Goal: Contribute content: Add original content to the website for others to see

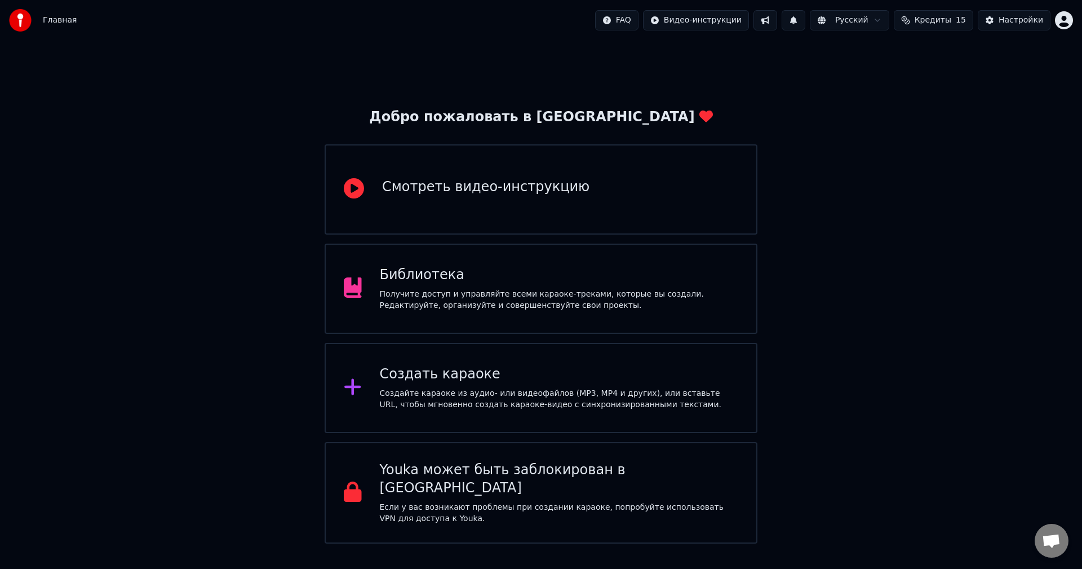
click at [575, 376] on div "Создать караоке" at bounding box center [559, 374] width 359 height 18
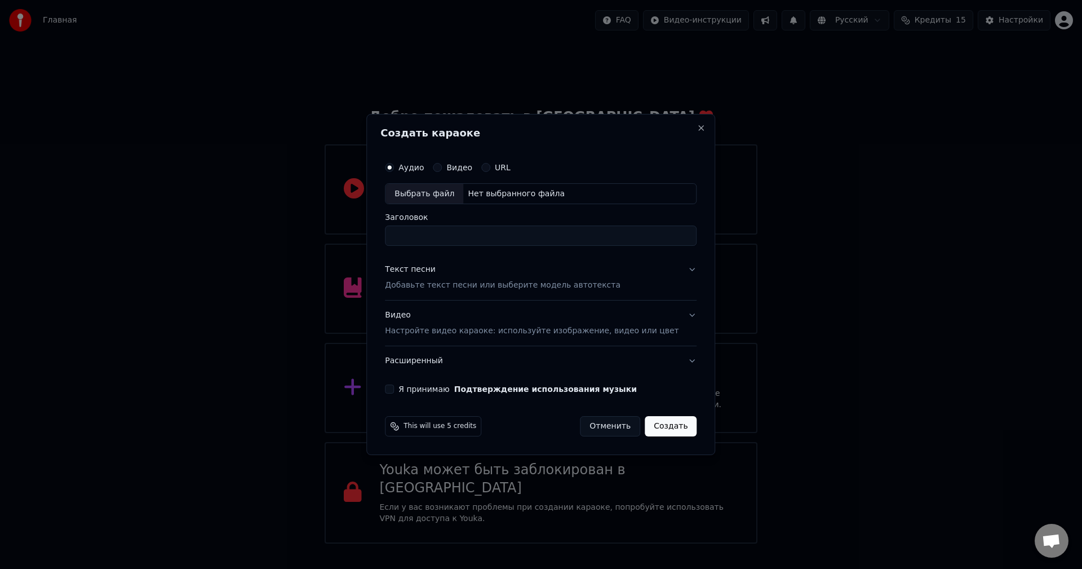
click at [445, 188] on div "Выбрать файл" at bounding box center [425, 194] width 78 height 20
type input "**********"
click at [458, 266] on div "Текст песни Добавьте текст песни или выберите модель автотекста" at bounding box center [503, 277] width 236 height 27
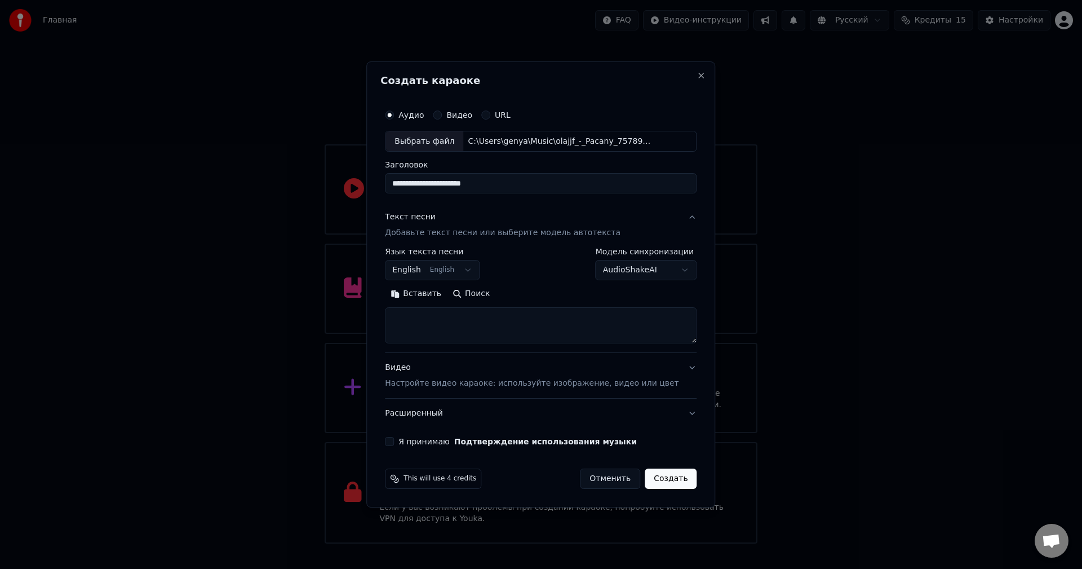
click at [507, 311] on textarea at bounding box center [541, 326] width 312 height 36
paste textarea "**********"
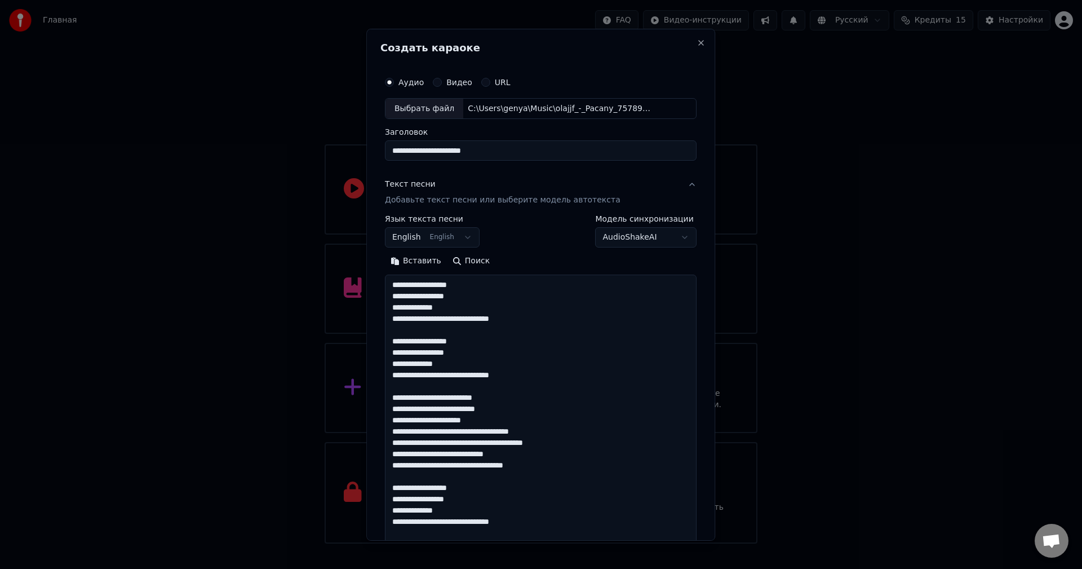
scroll to position [488, 0]
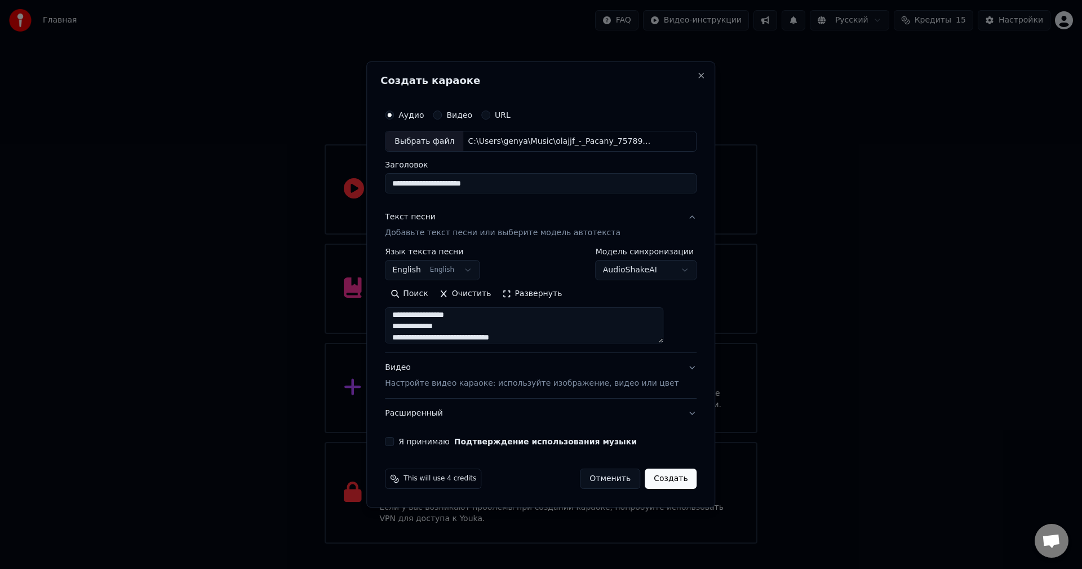
type textarea "**********"
click at [458, 259] on div "**********" at bounding box center [432, 264] width 95 height 33
click at [456, 275] on button "English English" at bounding box center [432, 270] width 95 height 20
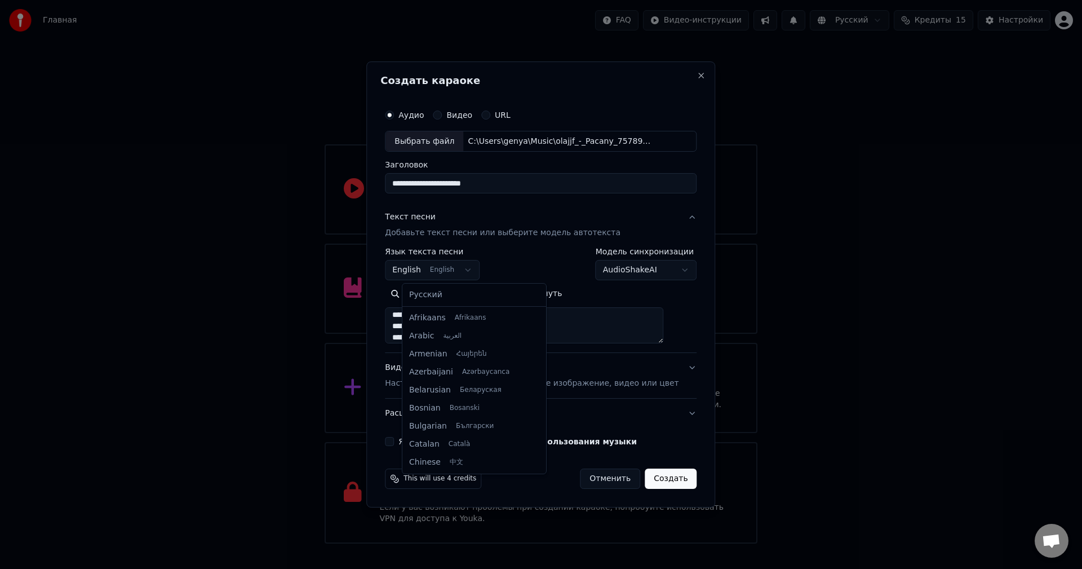
scroll to position [90, 0]
select select "**"
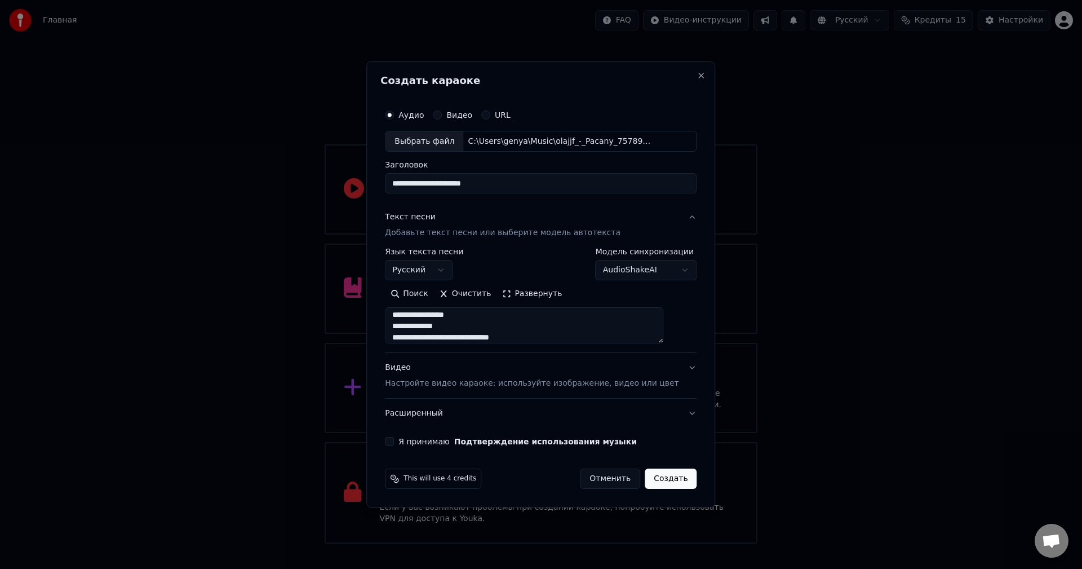
click at [533, 294] on button "Развернуть" at bounding box center [532, 294] width 71 height 18
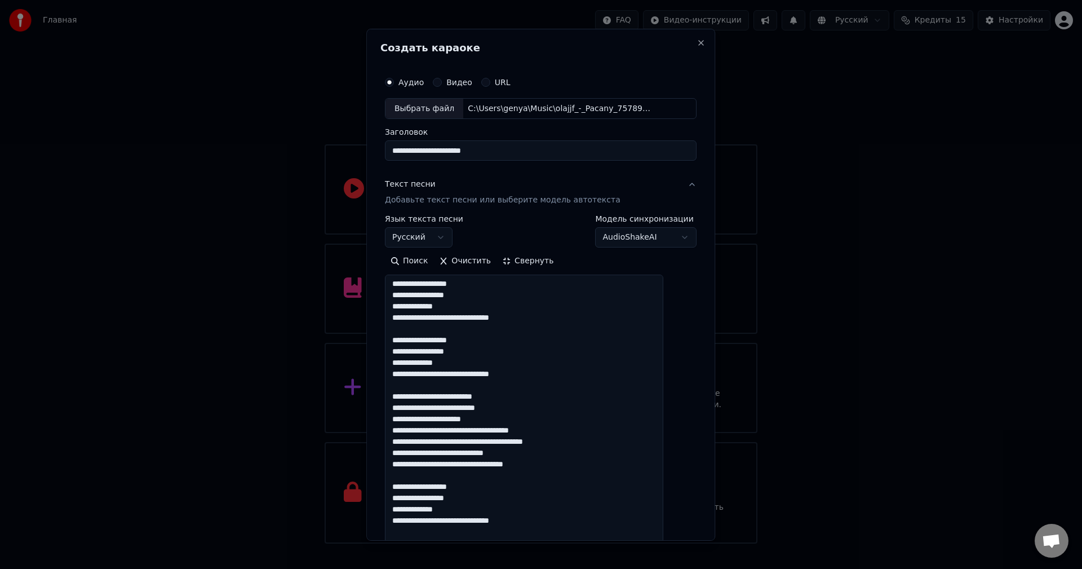
click at [523, 263] on button "Свернуть" at bounding box center [528, 261] width 63 height 18
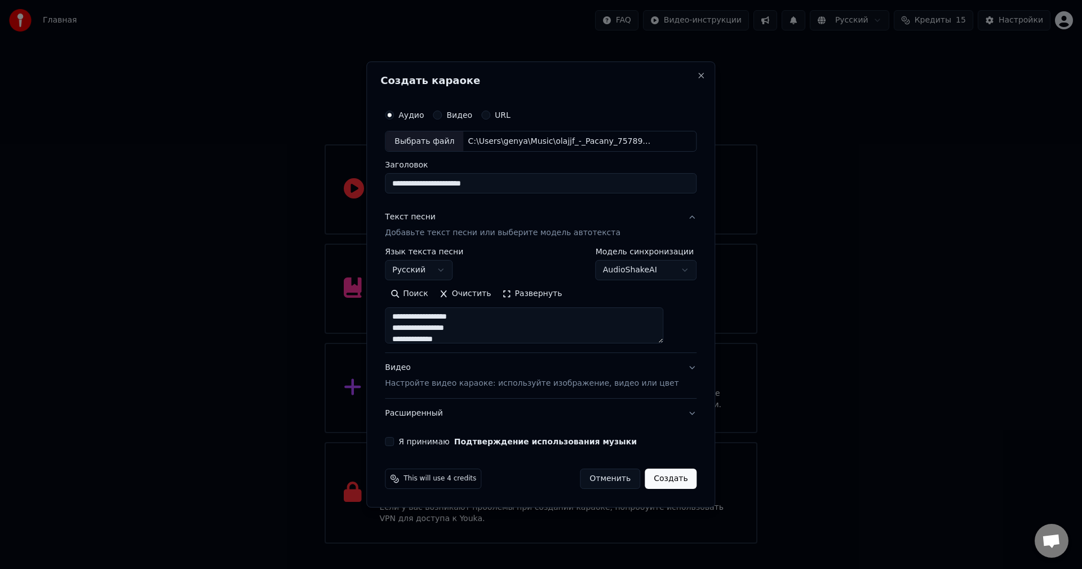
click at [536, 291] on button "Развернуть" at bounding box center [532, 294] width 71 height 18
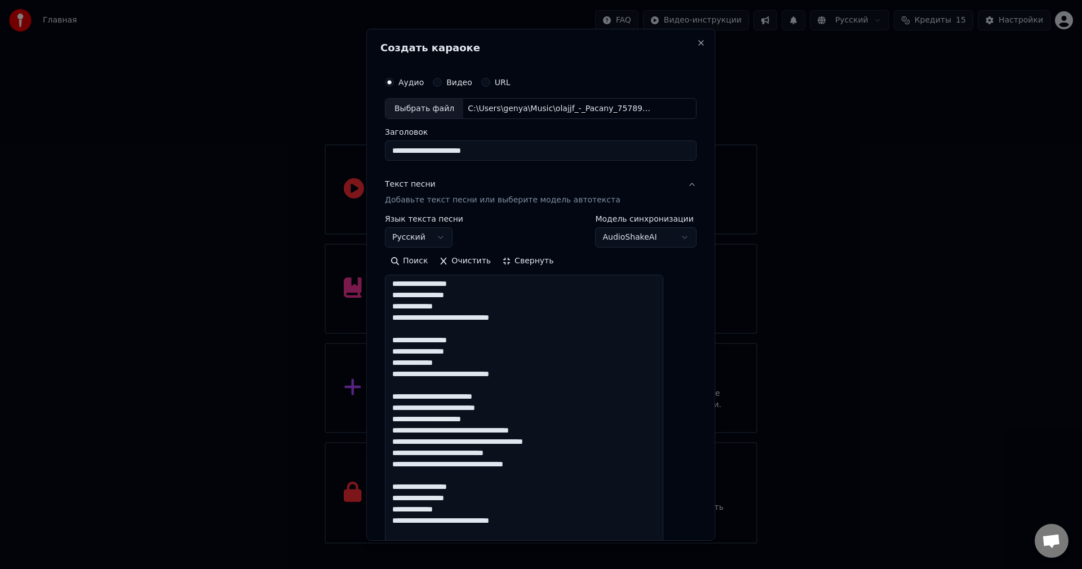
click at [437, 335] on textarea at bounding box center [524, 538] width 279 height 527
click at [439, 332] on textarea at bounding box center [524, 538] width 279 height 527
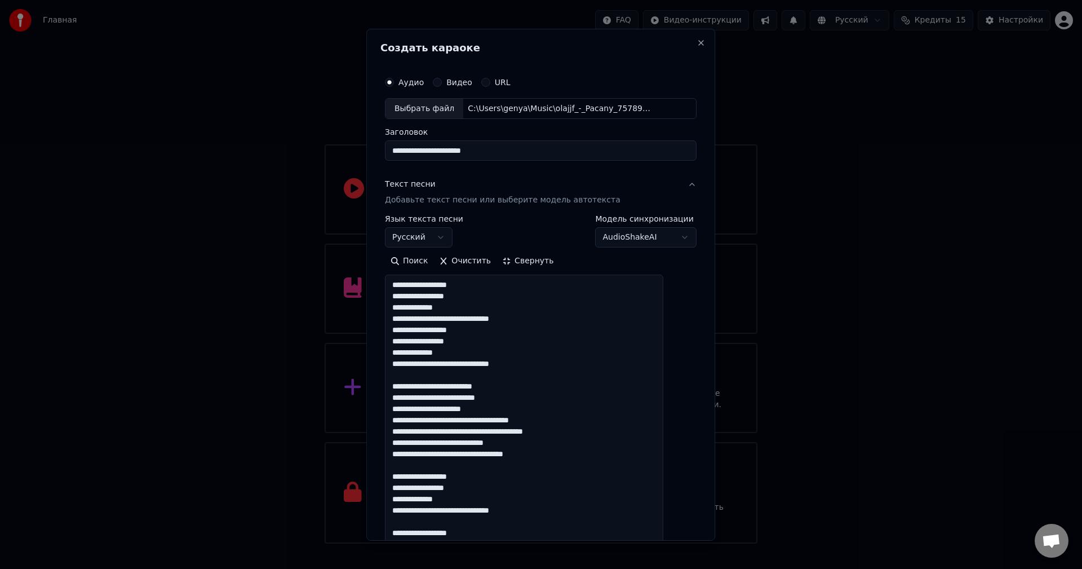
scroll to position [0, 0]
click at [429, 377] on textarea at bounding box center [524, 538] width 279 height 527
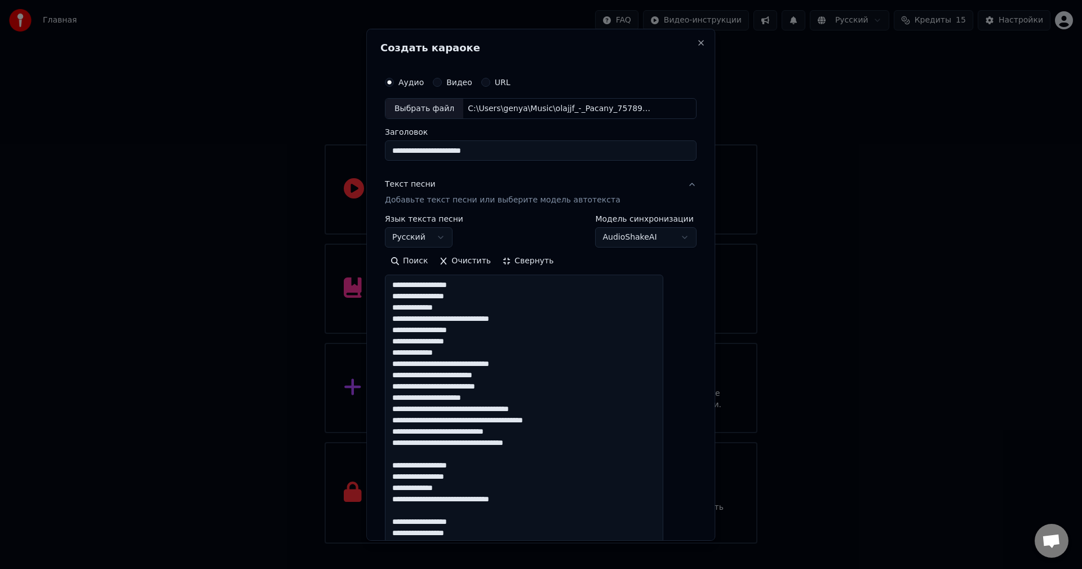
click at [424, 454] on textarea at bounding box center [524, 538] width 279 height 527
click at [444, 500] on textarea at bounding box center [524, 538] width 279 height 527
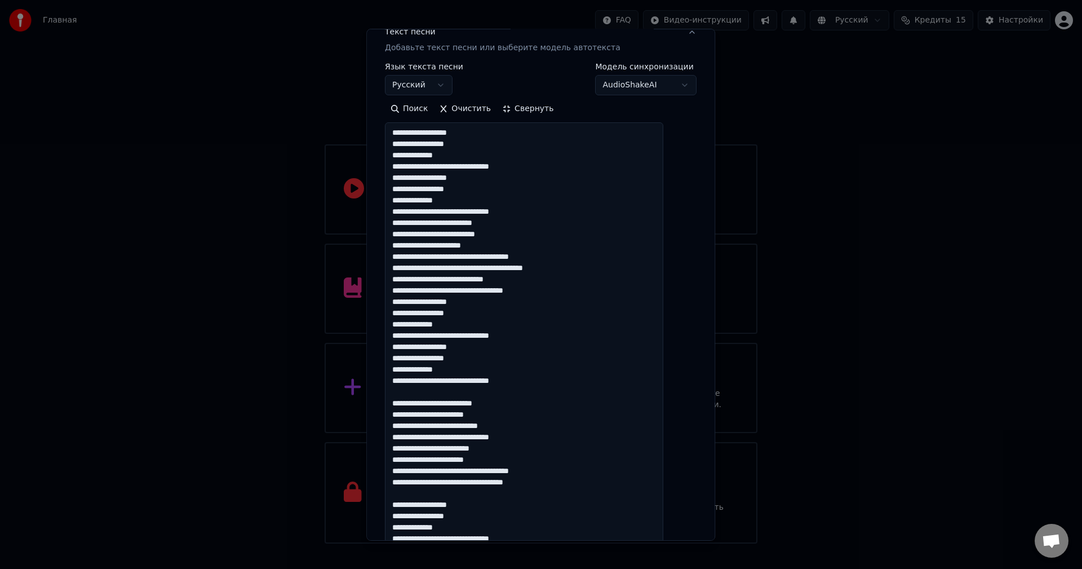
scroll to position [169, 0]
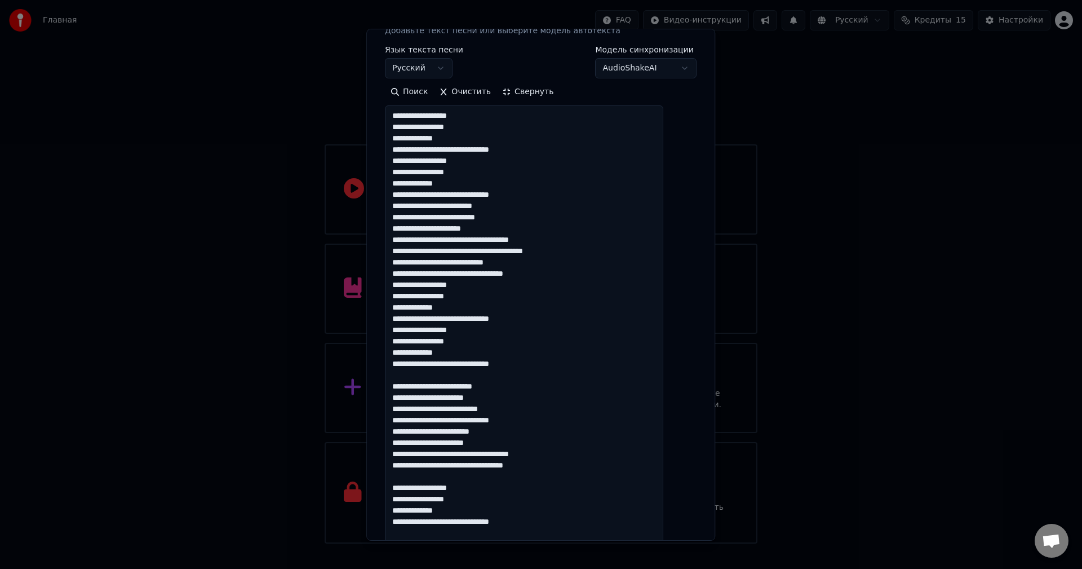
click at [425, 378] on textarea at bounding box center [524, 368] width 279 height 527
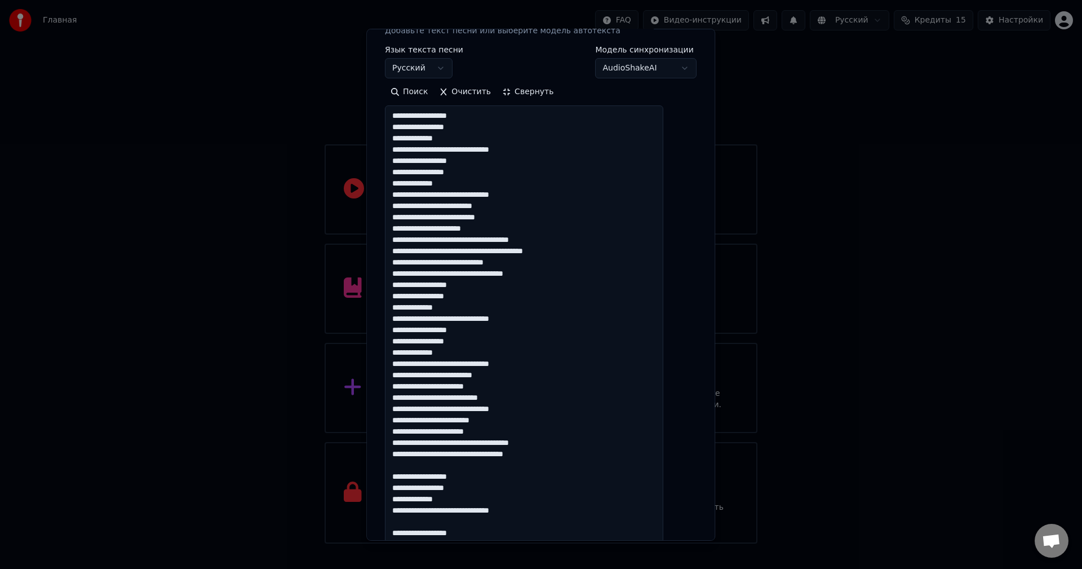
click at [439, 469] on textarea at bounding box center [524, 368] width 279 height 527
click at [458, 516] on textarea at bounding box center [524, 368] width 279 height 527
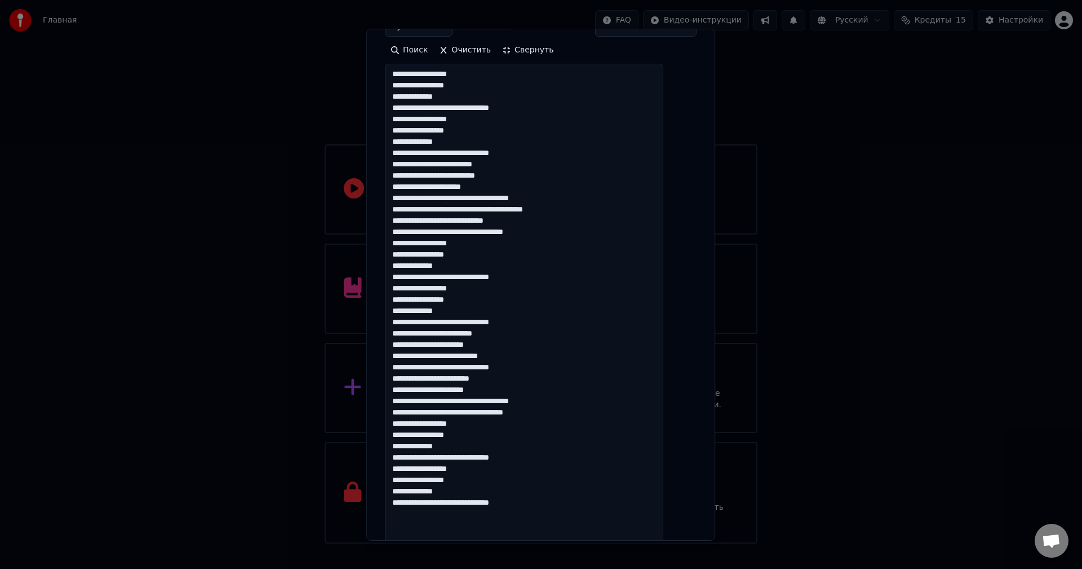
scroll to position [425, 0]
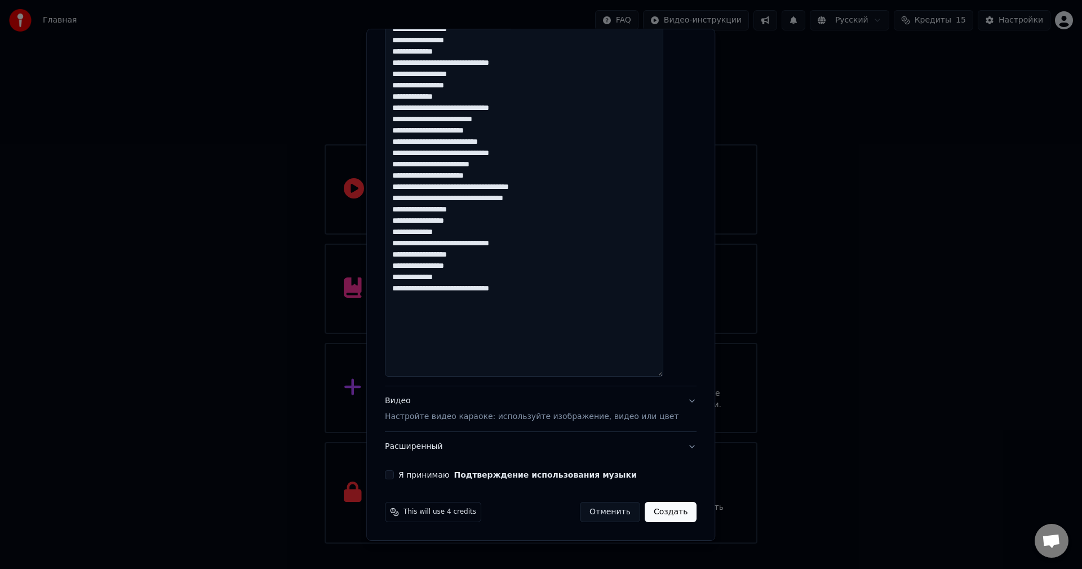
click at [445, 368] on textarea at bounding box center [524, 112] width 279 height 527
click at [587, 302] on textarea at bounding box center [524, 112] width 279 height 527
type textarea "**********"
click at [450, 402] on div "Видео Настройте видео караоке: используйте изображение, видео или цвет" at bounding box center [532, 408] width 294 height 27
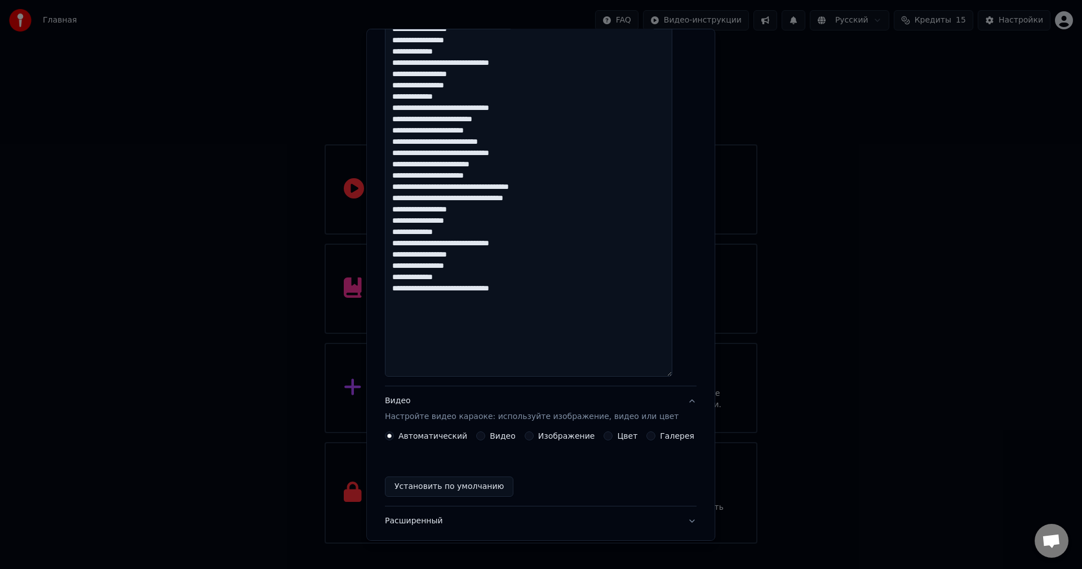
scroll to position [0, 0]
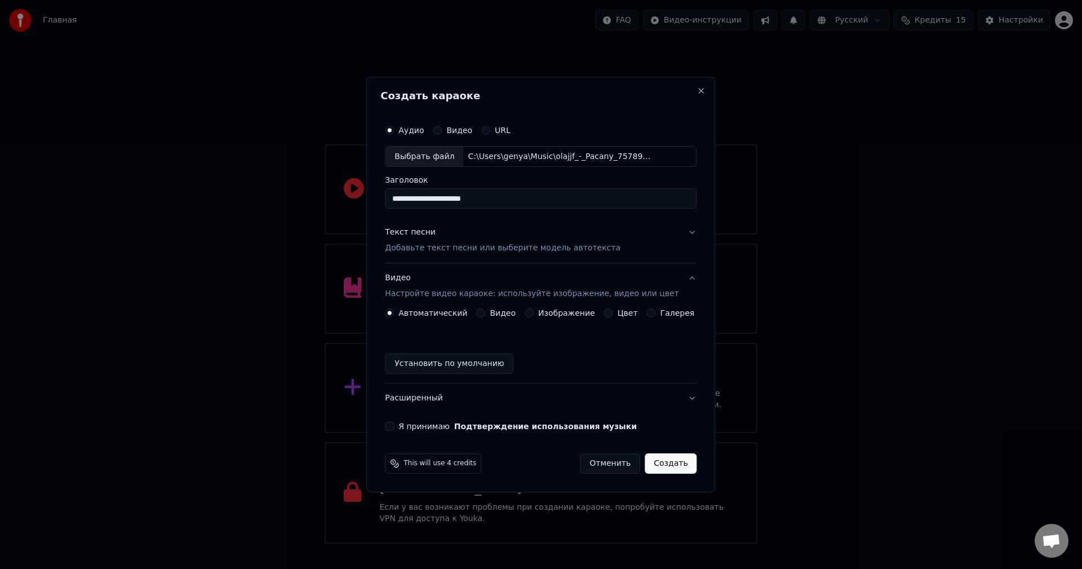
click at [486, 272] on button "Видео Настройте видео караоке: используйте изображение, видео или цвет" at bounding box center [541, 286] width 312 height 45
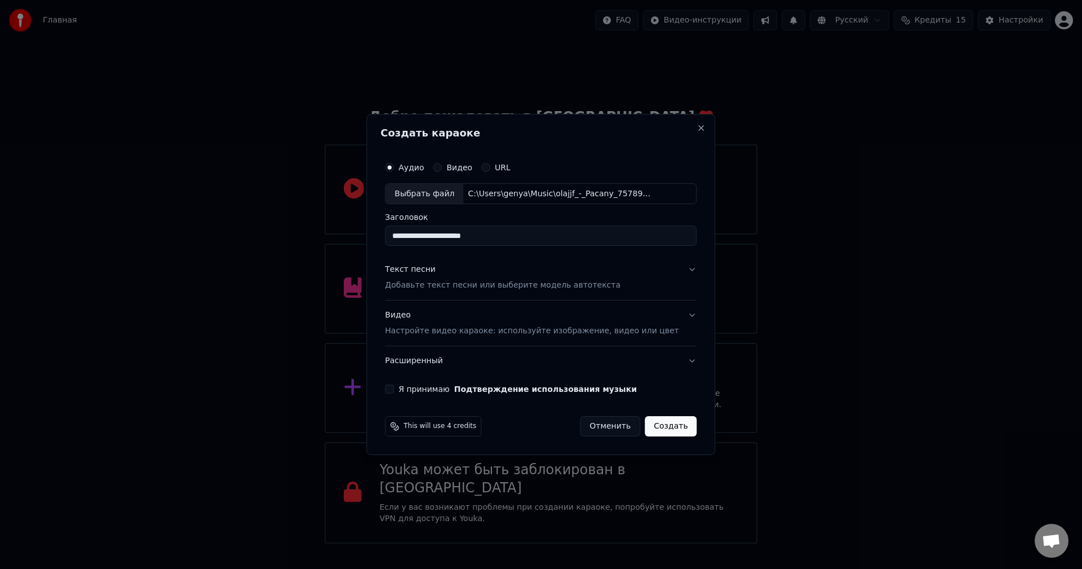
click at [494, 321] on div "Видео Настройте видео караоке: используйте изображение, видео или цвет" at bounding box center [532, 323] width 294 height 27
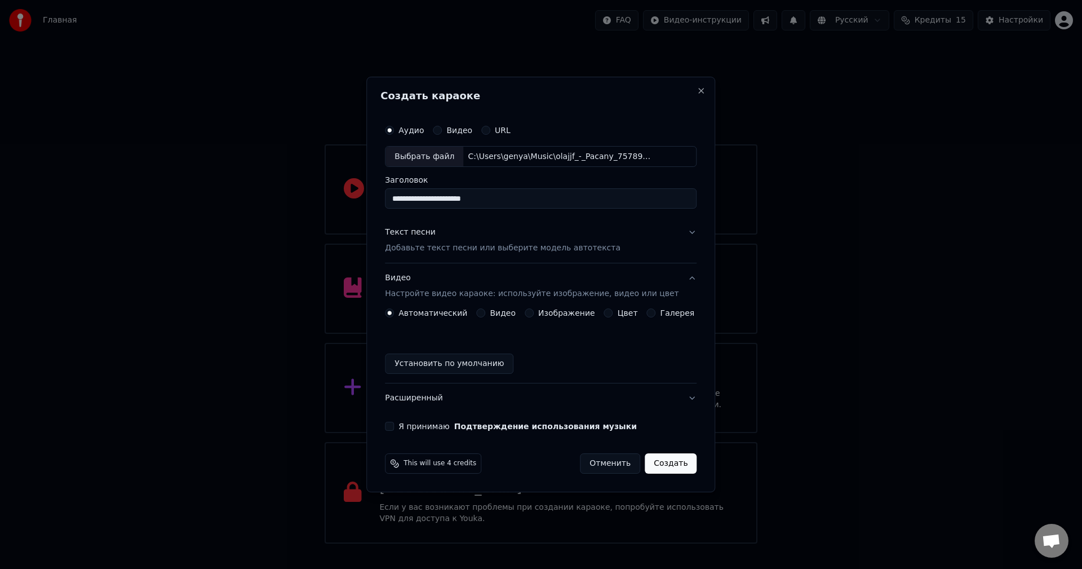
click at [577, 315] on label "Изображение" at bounding box center [566, 313] width 57 height 8
click at [534, 315] on button "Изображение" at bounding box center [529, 312] width 9 height 9
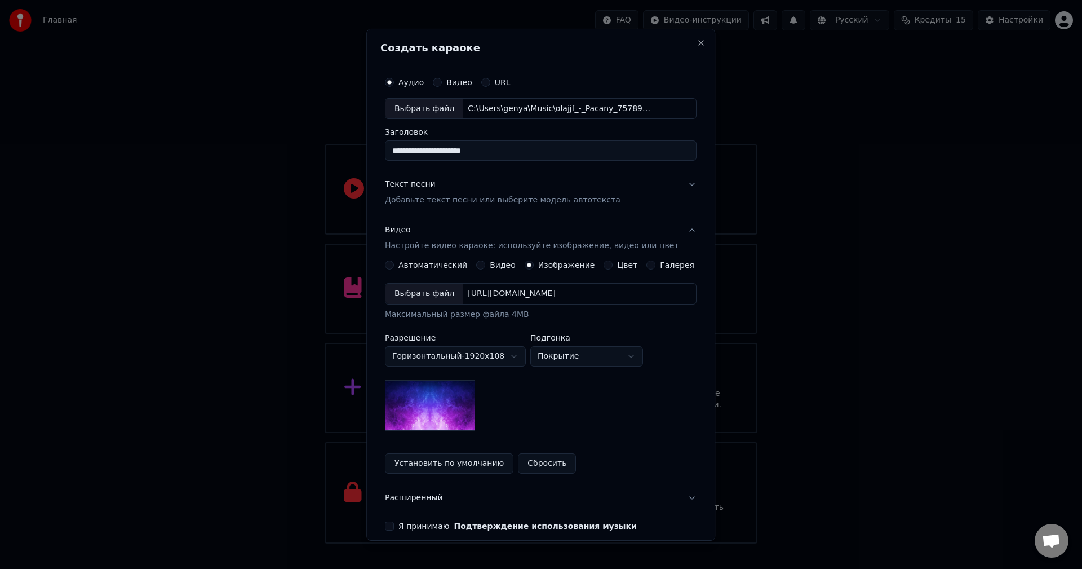
click at [477, 302] on div "Выбрать файл [URL][DOMAIN_NAME]" at bounding box center [541, 293] width 312 height 21
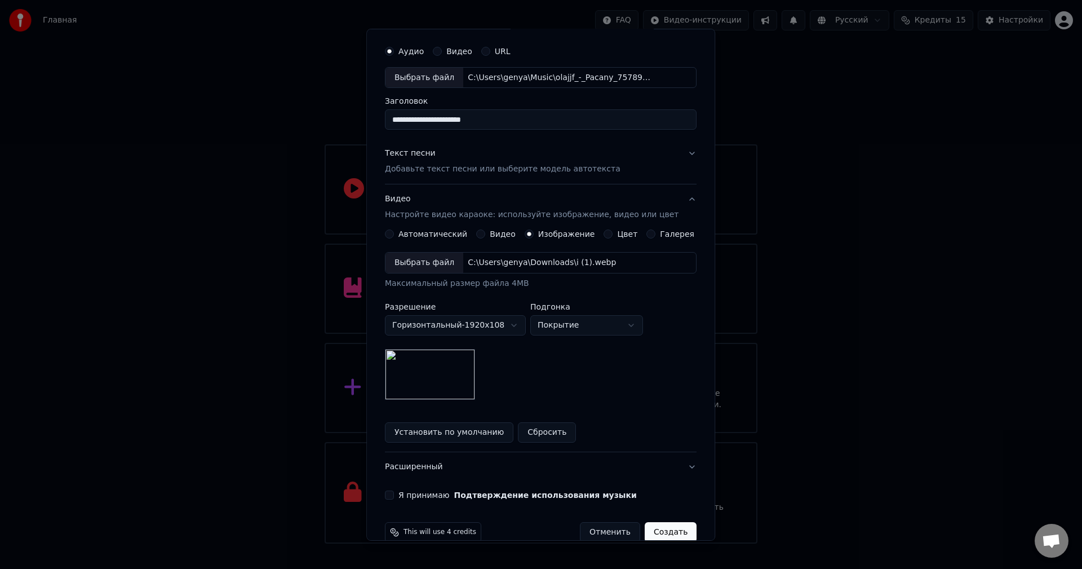
scroll to position [51, 0]
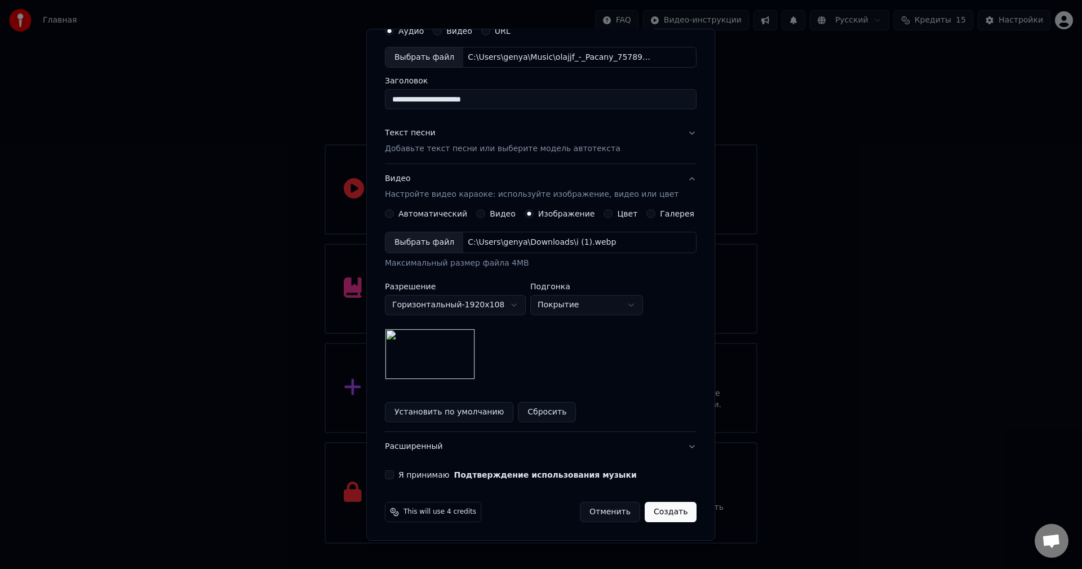
click at [420, 467] on div "**********" at bounding box center [541, 249] width 321 height 469
click at [431, 476] on label "Я принимаю Подтверждение использования музыки" at bounding box center [518, 475] width 238 height 8
click at [394, 476] on button "Я принимаю Подтверждение использования музыки" at bounding box center [389, 474] width 9 height 9
click at [649, 507] on button "Создать" at bounding box center [671, 512] width 52 height 20
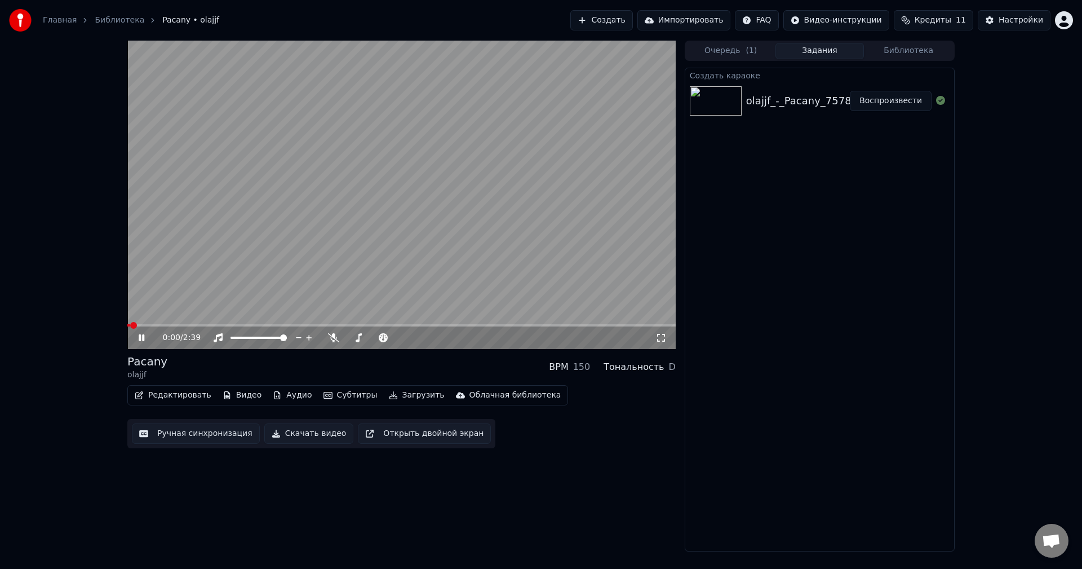
click at [234, 175] on video at bounding box center [401, 195] width 549 height 308
click at [63, 408] on div "0:00 / 2:39 Pacany olajjf BPM 150 Тональность D Редактировать Видео Аудио Субти…" at bounding box center [541, 296] width 1082 height 511
drag, startPoint x: 148, startPoint y: 320, endPoint x: -28, endPoint y: 320, distance: 176.5
click at [0, 320] on html "Главная Библиотека Pacany • olajjf Создать Импортировать FAQ Видео-инструкции К…" at bounding box center [541, 284] width 1082 height 569
click at [127, 326] on span at bounding box center [401, 325] width 549 height 2
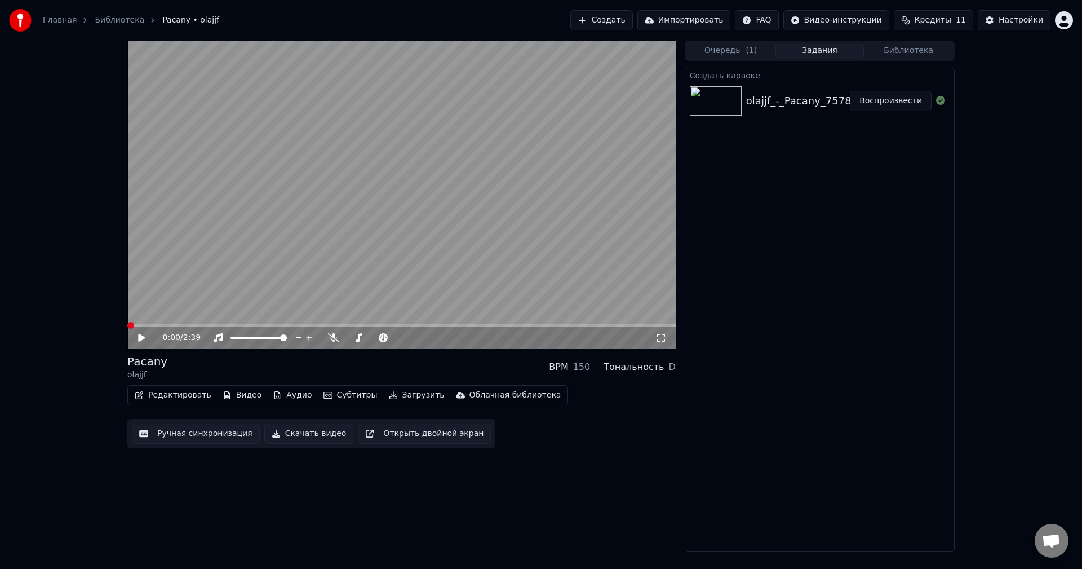
click at [660, 342] on icon at bounding box center [661, 337] width 11 height 9
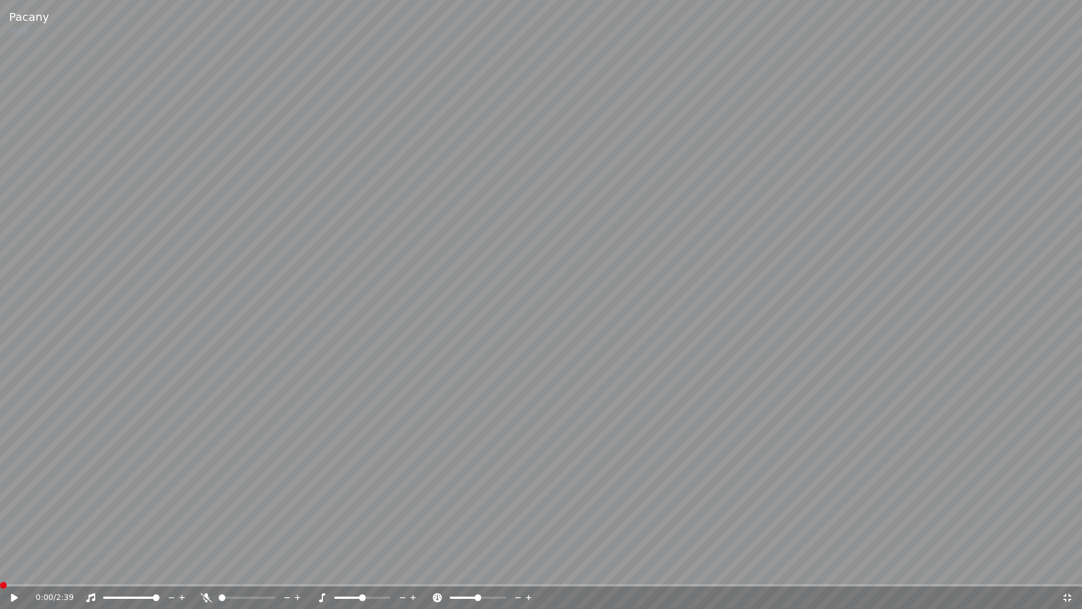
click at [634, 348] on video at bounding box center [541, 304] width 1082 height 609
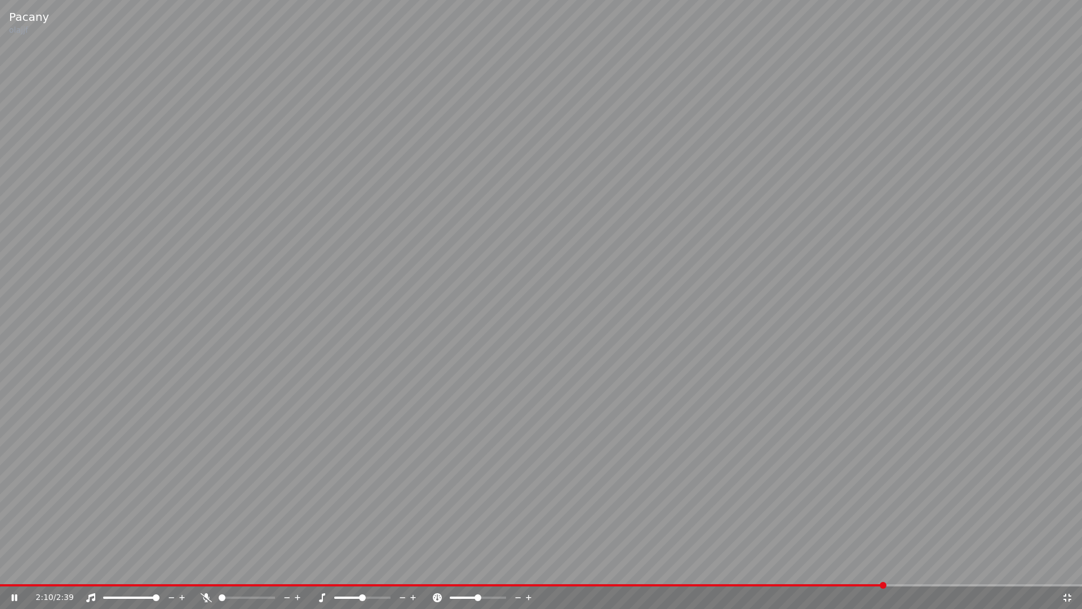
click at [591, 206] on video at bounding box center [541, 304] width 1082 height 609
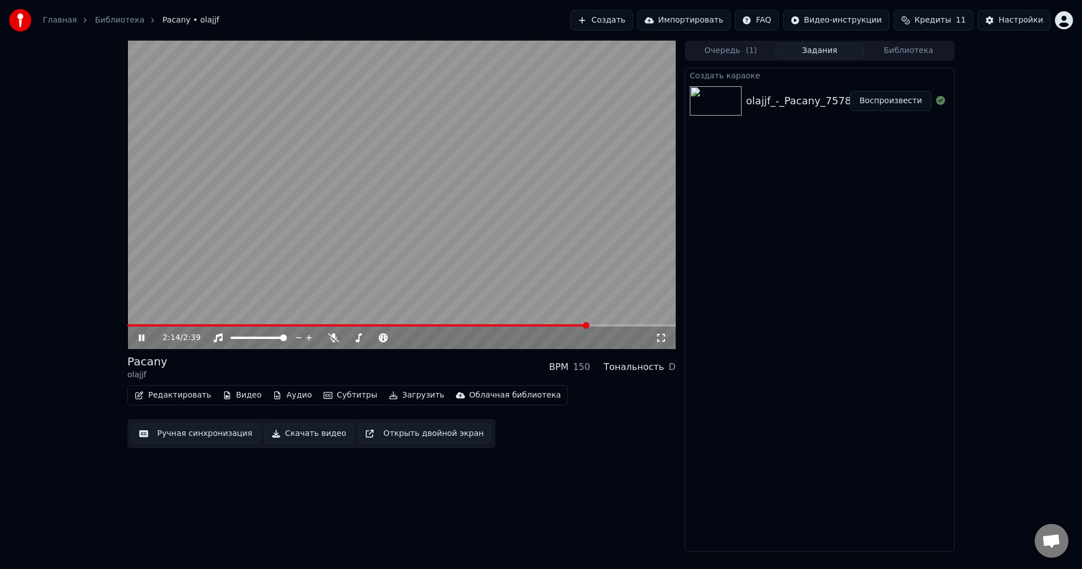
click at [135, 341] on div "2:14 / 2:39" at bounding box center [402, 337] width 540 height 11
click at [138, 337] on icon at bounding box center [149, 337] width 26 height 9
click at [127, 326] on span at bounding box center [127, 325] width 0 height 2
click at [231, 337] on span at bounding box center [231, 338] width 0 height 2
click at [403, 337] on span at bounding box center [374, 338] width 56 height 2
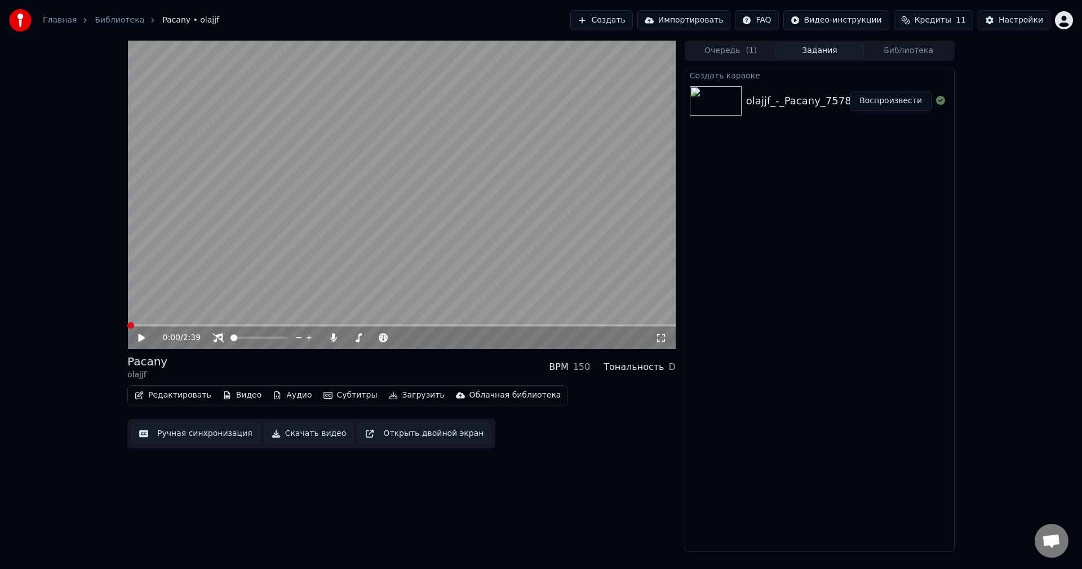
click at [143, 341] on icon at bounding box center [149, 337] width 26 height 9
click at [248, 339] on div at bounding box center [269, 337] width 91 height 11
click at [231, 339] on span at bounding box center [259, 338] width 56 height 2
click at [287, 341] on span at bounding box center [283, 337] width 7 height 7
drag, startPoint x: 361, startPoint y: 336, endPoint x: 307, endPoint y: 334, distance: 54.2
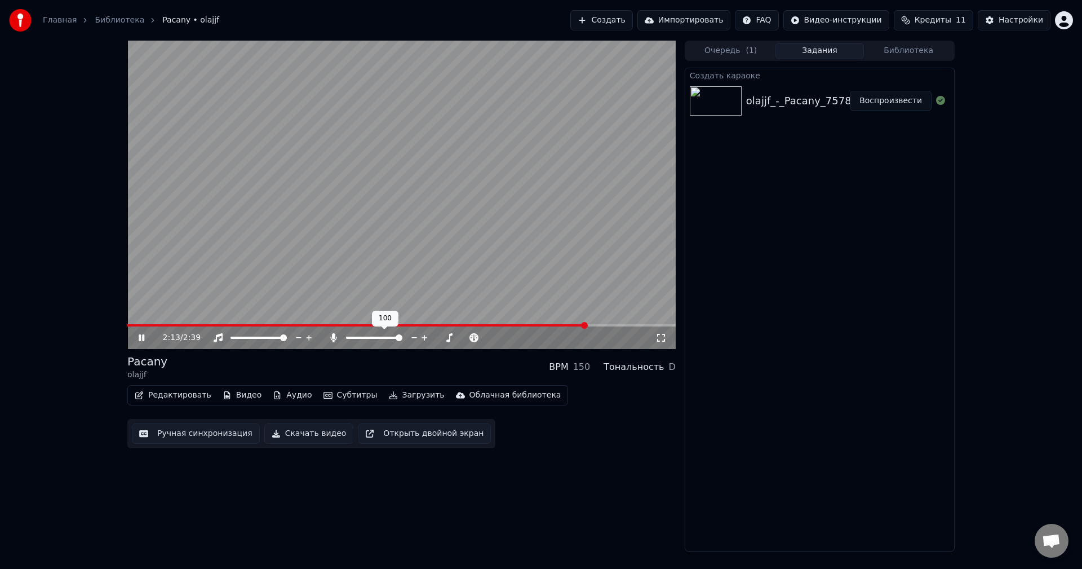
click at [349, 337] on div at bounding box center [384, 337] width 91 height 11
click at [346, 337] on span at bounding box center [346, 338] width 0 height 2
drag, startPoint x: 179, startPoint y: 321, endPoint x: 152, endPoint y: 322, distance: 27.1
click at [153, 321] on video at bounding box center [401, 195] width 549 height 308
drag, startPoint x: 153, startPoint y: 323, endPoint x: 118, endPoint y: 325, distance: 35.0
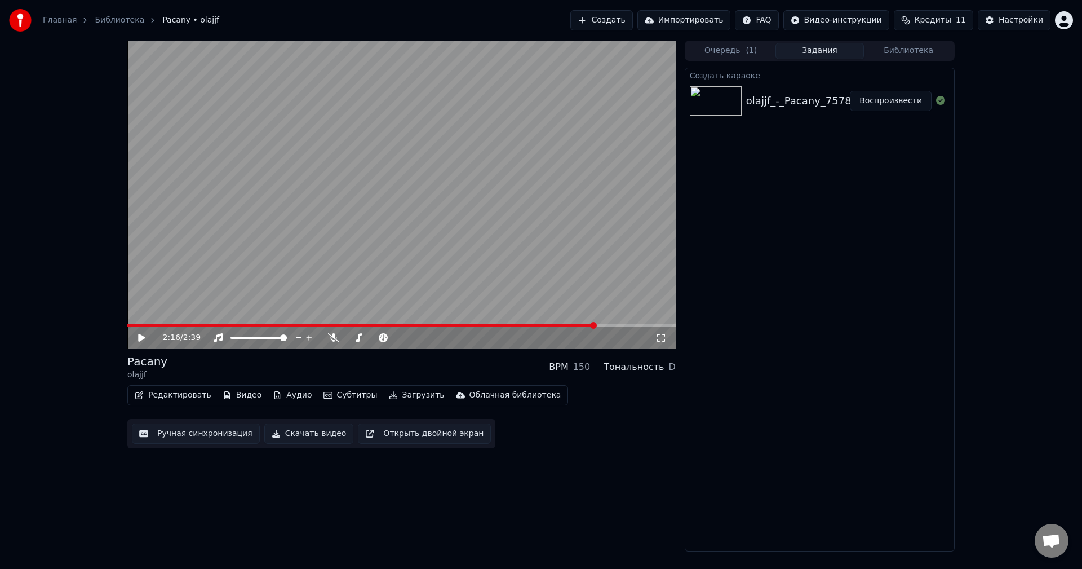
click at [118, 325] on div "2:16 / 2:39 Pacany olajjf BPM 150 Тональность D Редактировать Видео Аудио Субти…" at bounding box center [541, 296] width 1082 height 511
click at [127, 326] on span at bounding box center [127, 325] width 0 height 2
click at [138, 339] on icon at bounding box center [149, 337] width 26 height 9
click at [347, 335] on span at bounding box center [350, 337] width 7 height 7
click at [352, 338] on span at bounding box center [354, 337] width 7 height 7
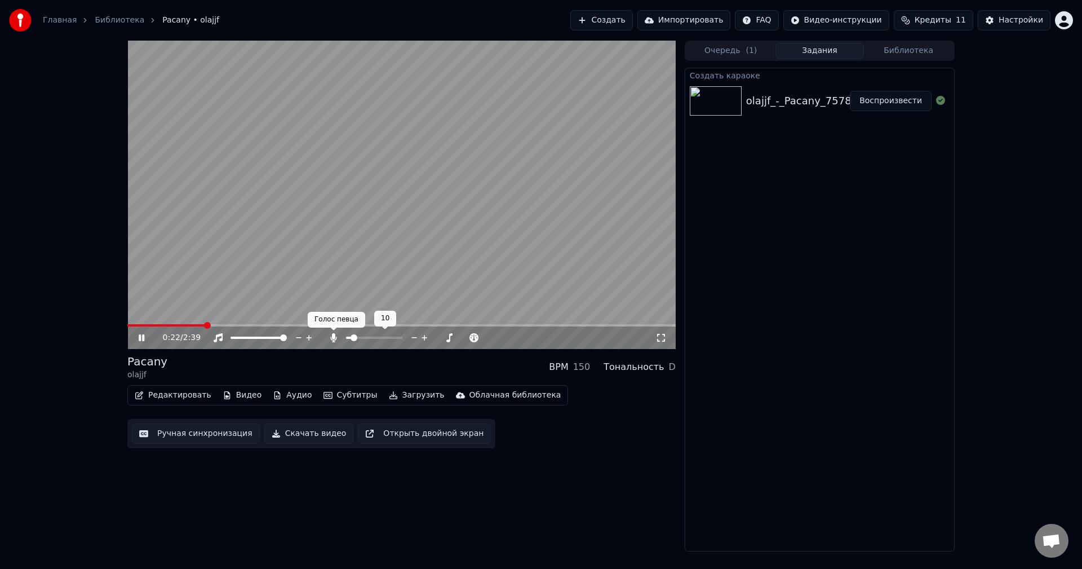
click at [351, 339] on span at bounding box center [354, 337] width 7 height 7
click at [139, 339] on icon at bounding box center [149, 337] width 26 height 9
click at [391, 396] on button "Загрузить" at bounding box center [417, 395] width 65 height 16
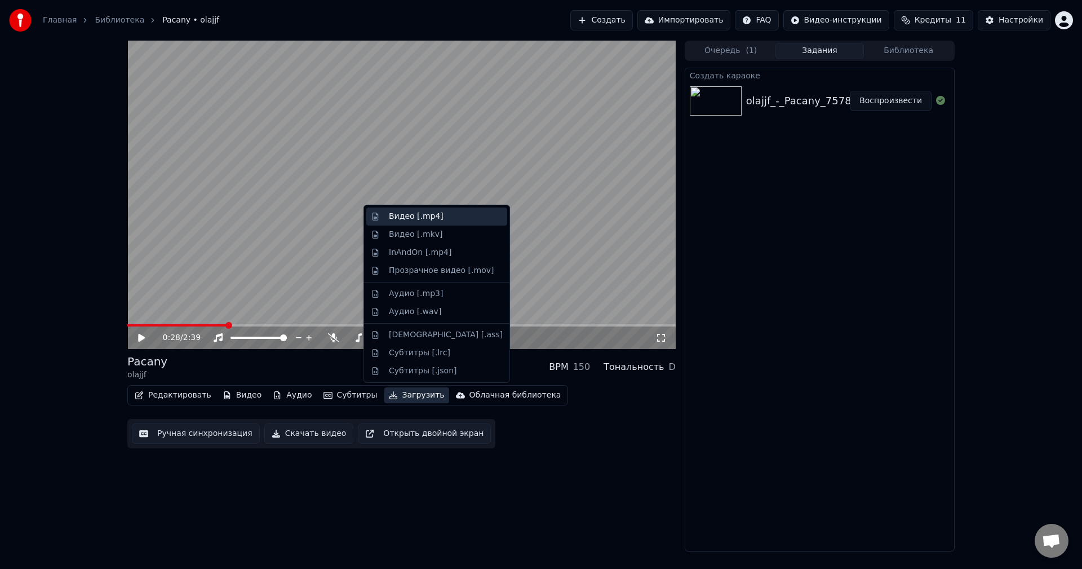
click at [441, 217] on div "Видео [.mp4]" at bounding box center [446, 216] width 114 height 11
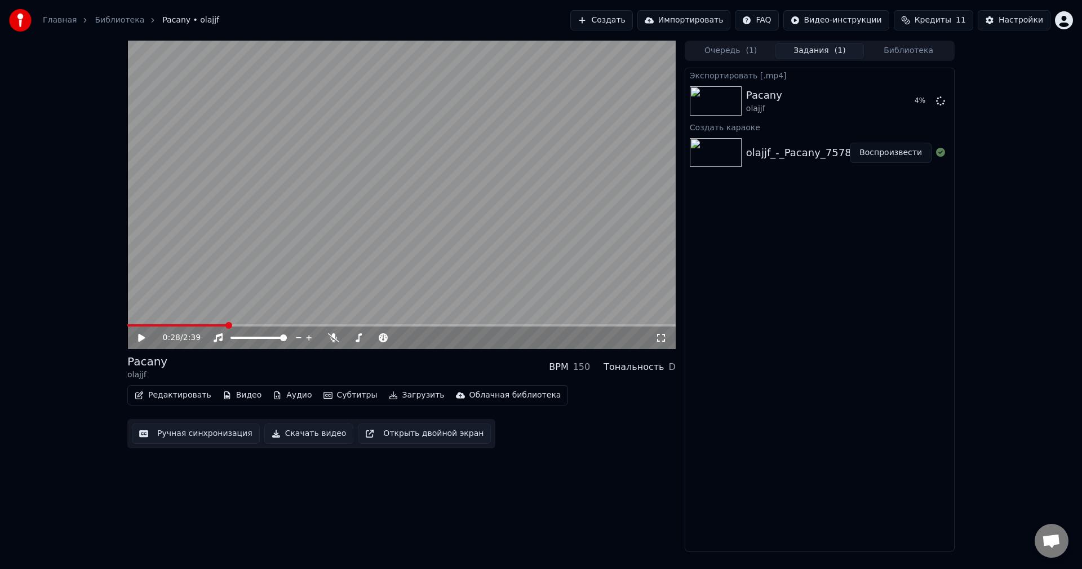
click at [389, 397] on icon "button" at bounding box center [393, 395] width 9 height 8
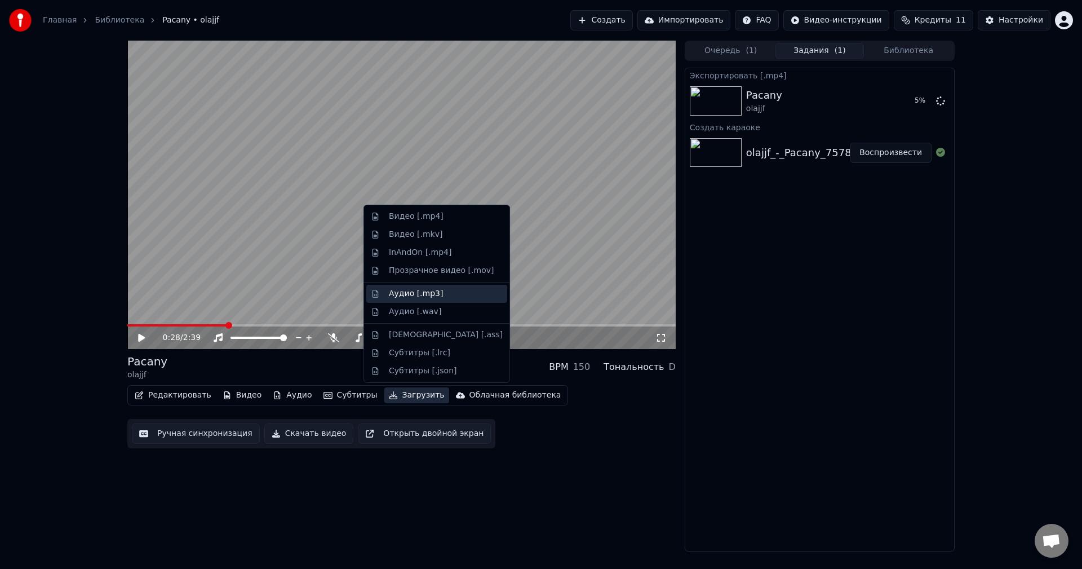
click at [422, 289] on div "Аудио [.mp3]" at bounding box center [416, 293] width 54 height 11
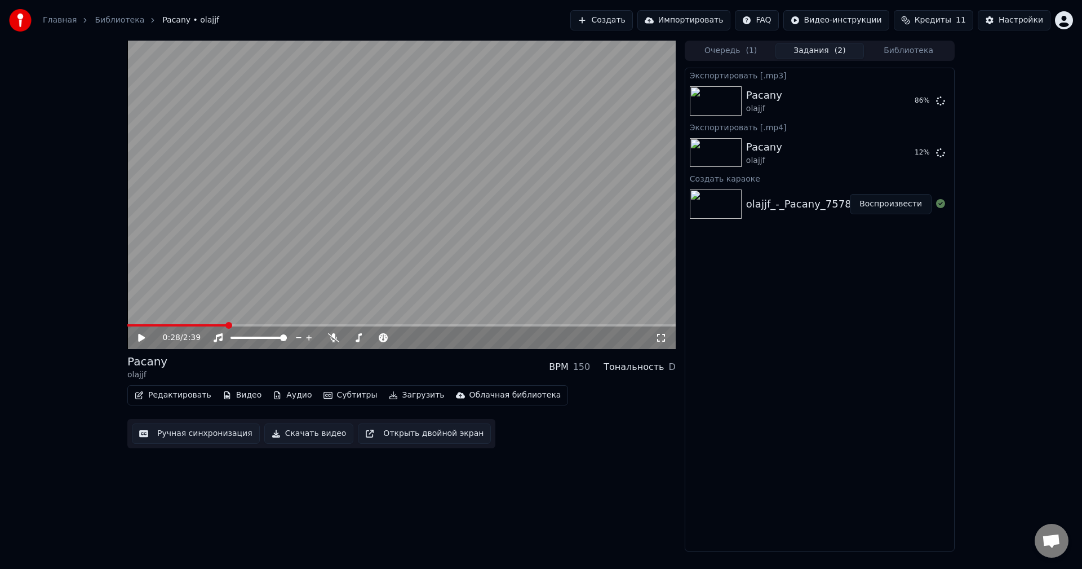
click at [914, 50] on button "Библиотека" at bounding box center [908, 51] width 89 height 16
click at [856, 52] on button "Задания ( 1 )" at bounding box center [820, 51] width 89 height 16
click at [898, 98] on button "Показать" at bounding box center [903, 101] width 58 height 20
